Goal: Information Seeking & Learning: Learn about a topic

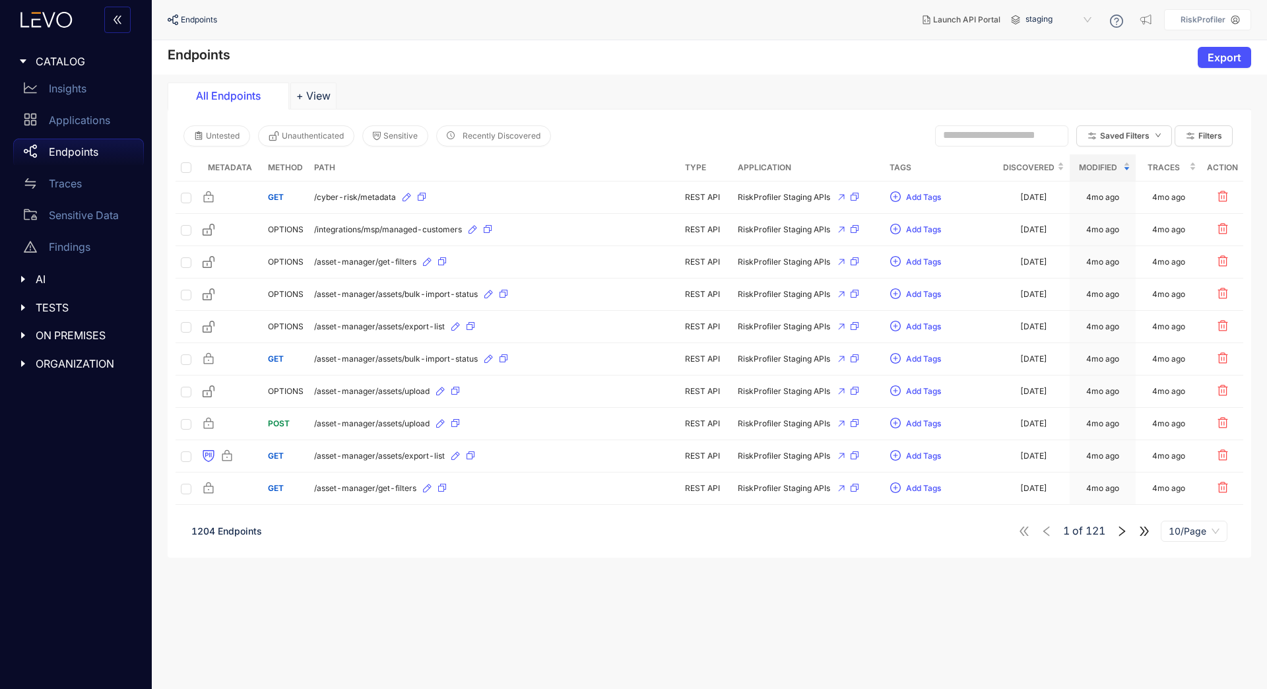
click at [956, 126] on span at bounding box center [1001, 135] width 133 height 21
click at [951, 132] on input "text" at bounding box center [996, 135] width 106 height 12
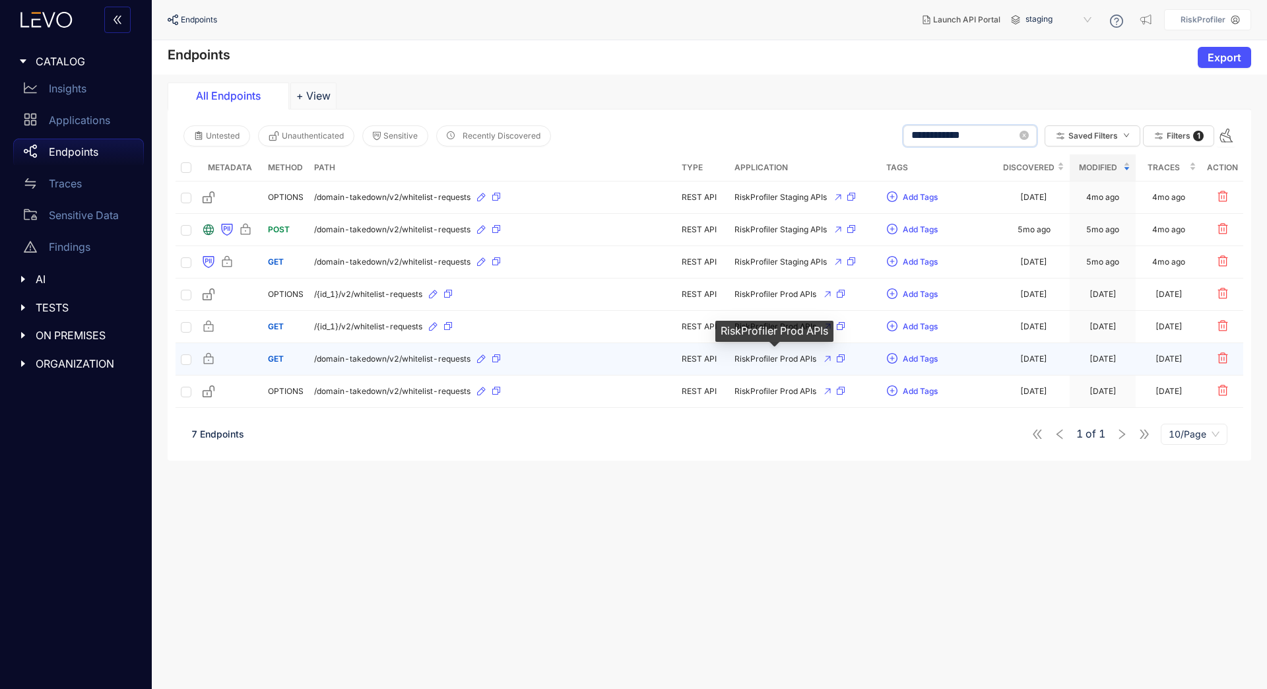
type input "**********"
click at [781, 360] on span "RiskProfiler Prod APIs" at bounding box center [775, 358] width 82 height 9
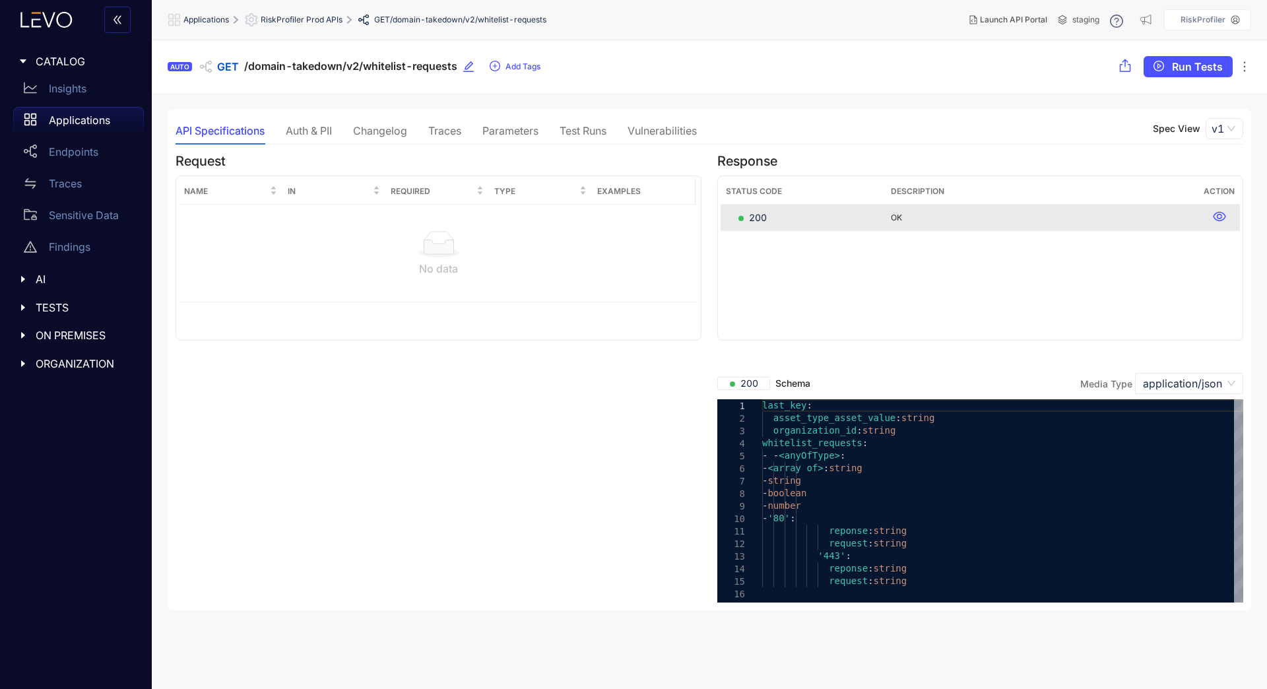
click at [503, 127] on div "Parameters" at bounding box center [510, 131] width 56 height 12
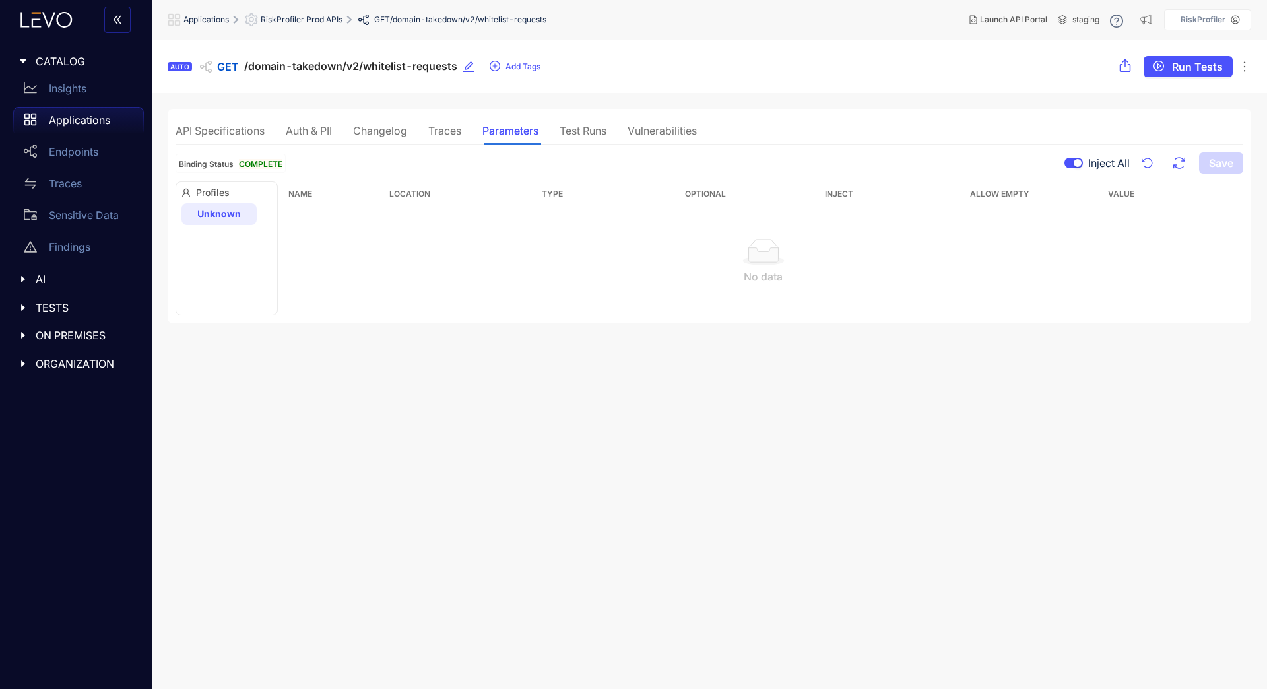
click at [592, 129] on div "Test Runs" at bounding box center [583, 131] width 47 height 12
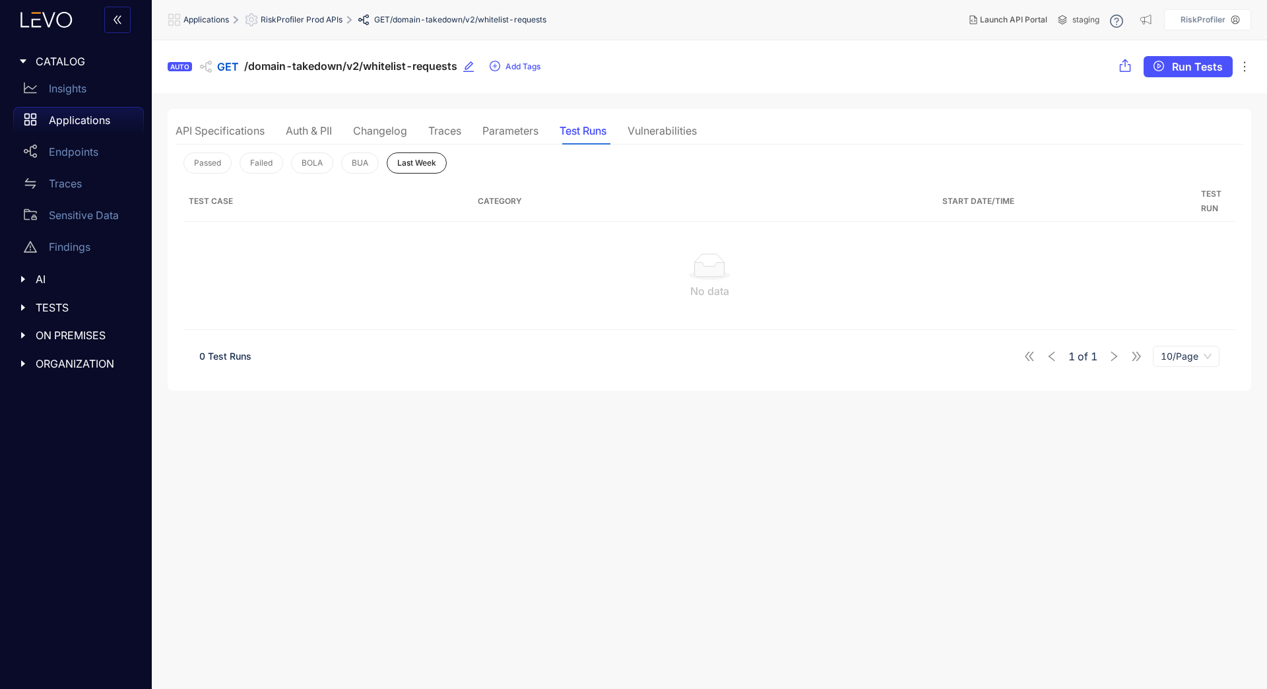
click at [445, 128] on div "Traces" at bounding box center [444, 131] width 33 height 12
